Goal: Task Accomplishment & Management: Use online tool/utility

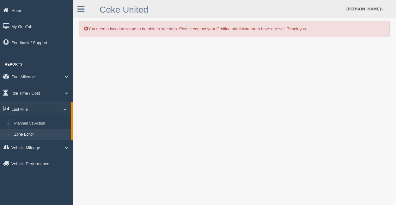
click at [38, 135] on link "Zone Editor" at bounding box center [41, 134] width 60 height 11
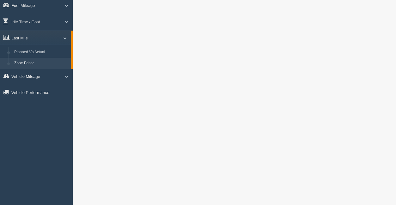
scroll to position [72, 0]
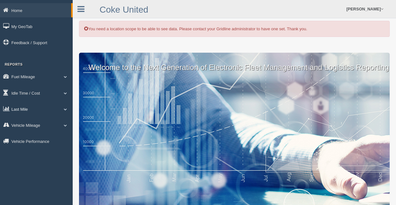
click at [49, 109] on link "Last Mile" at bounding box center [36, 109] width 73 height 14
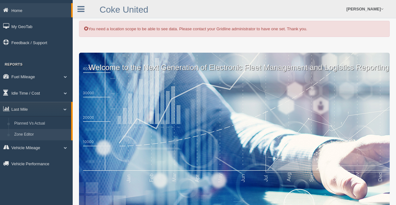
click at [43, 135] on link "Zone Editor" at bounding box center [41, 134] width 60 height 11
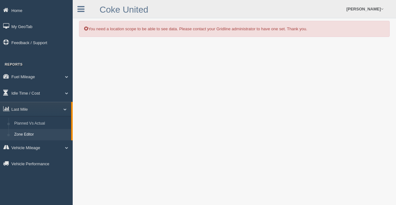
scroll to position [71, 0]
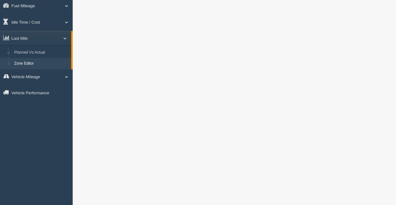
click at [78, 198] on div "You need a location scope to be able to see data. Please contact your Gridline …" at bounding box center [234, 202] width 323 height 547
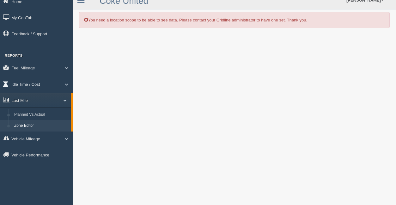
scroll to position [0, 0]
